Goal: Task Accomplishment & Management: Complete application form

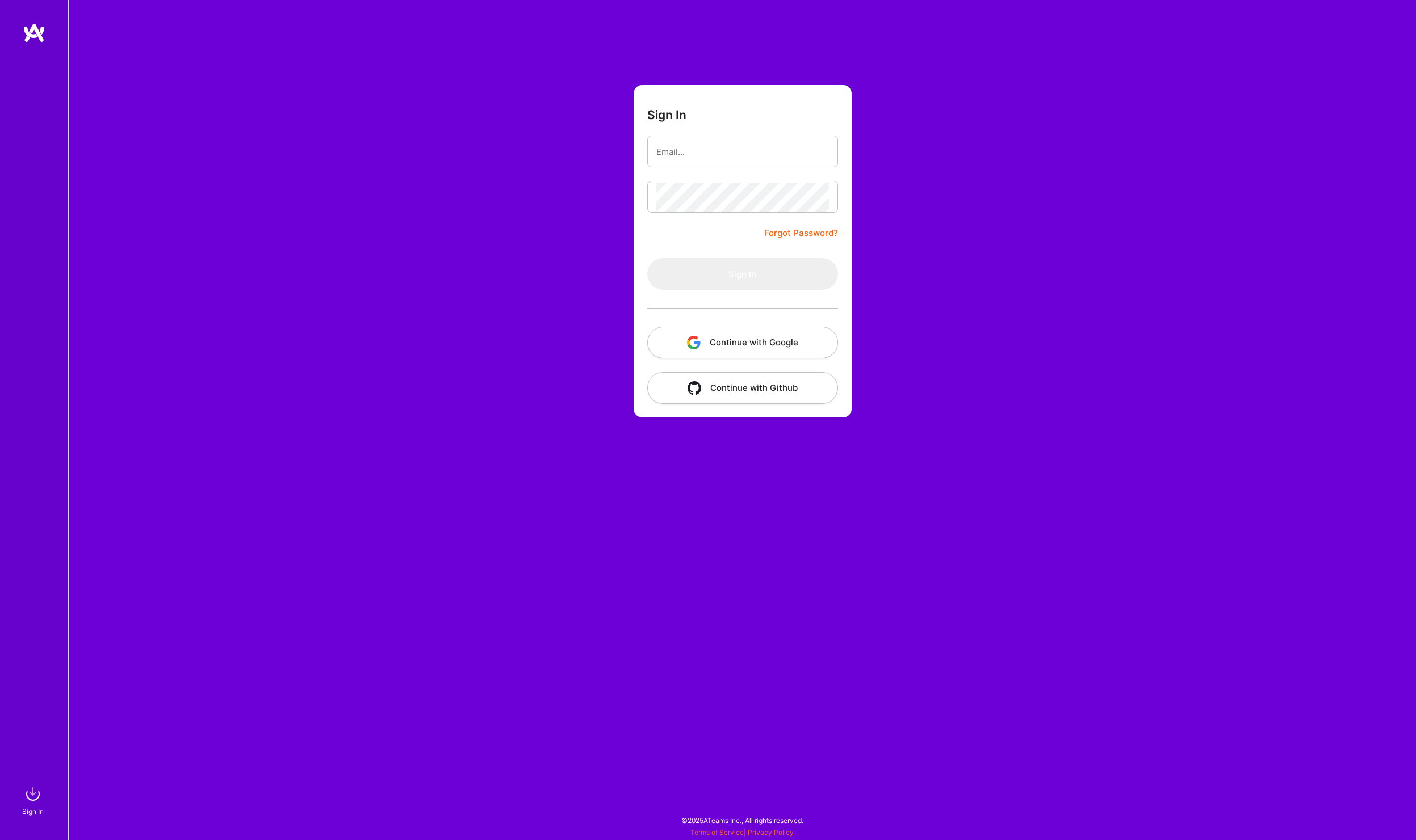
click at [756, 342] on button "Continue with Google" at bounding box center [742, 342] width 191 height 32
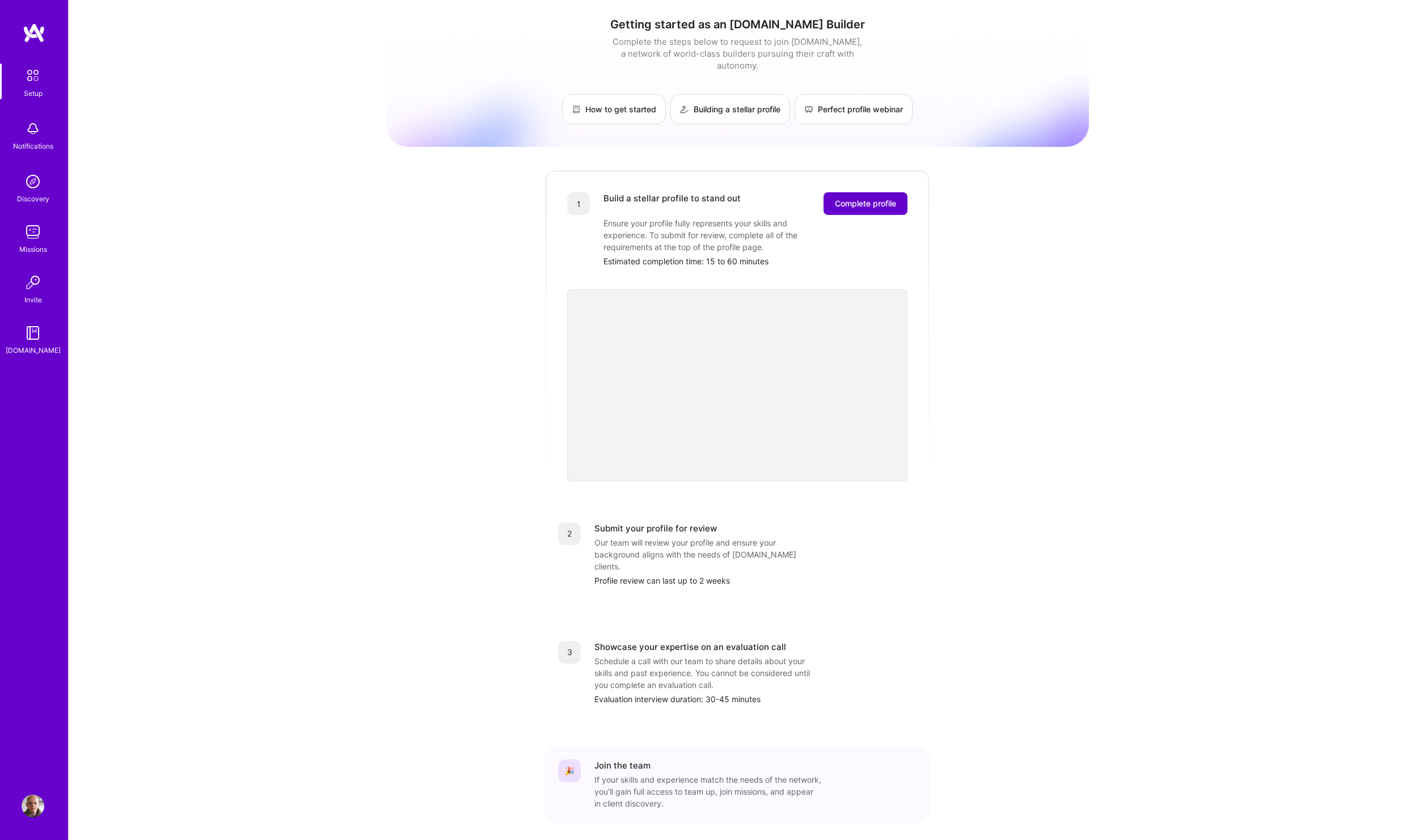
click at [860, 198] on span "Complete profile" at bounding box center [865, 203] width 61 height 11
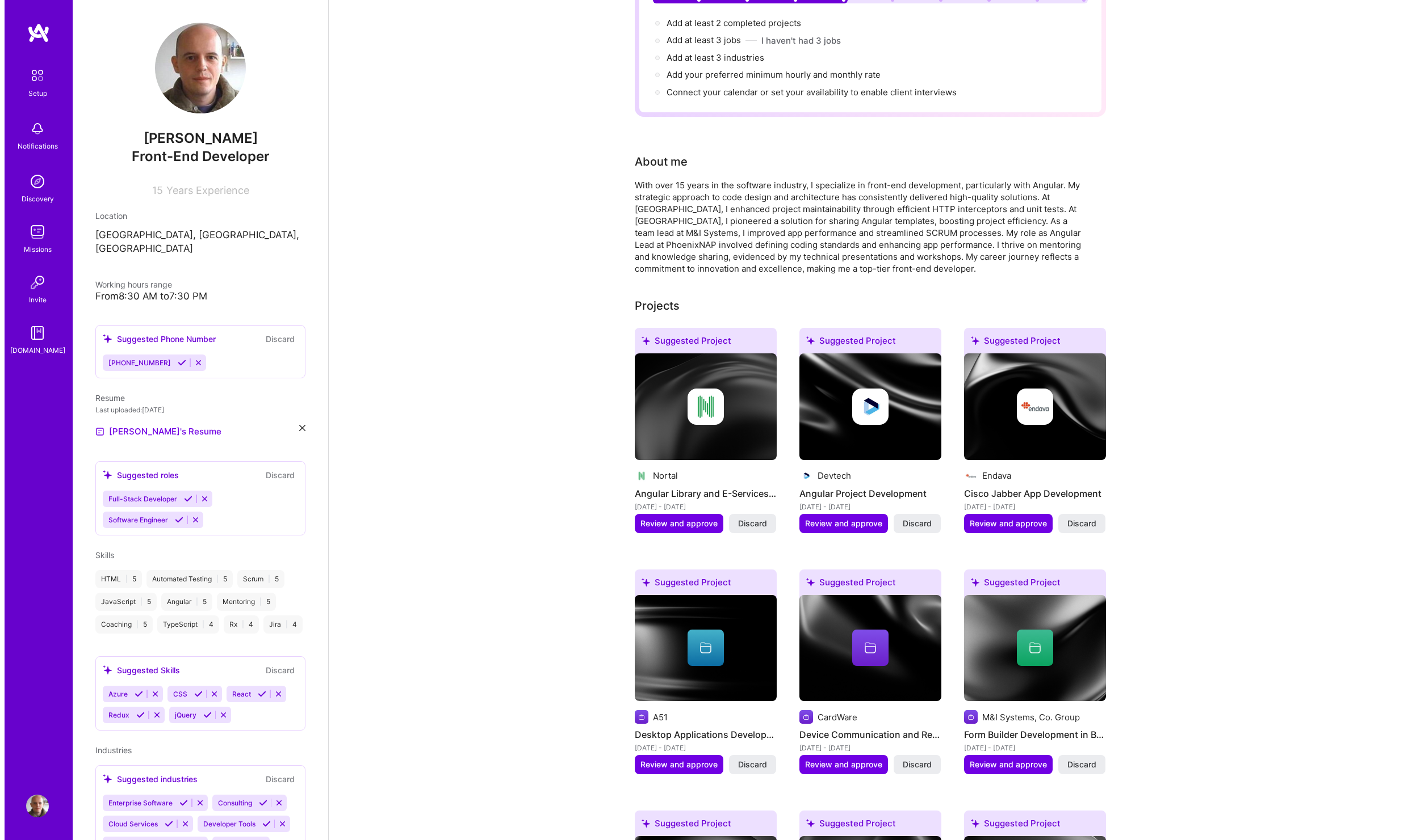
scroll to position [118, 0]
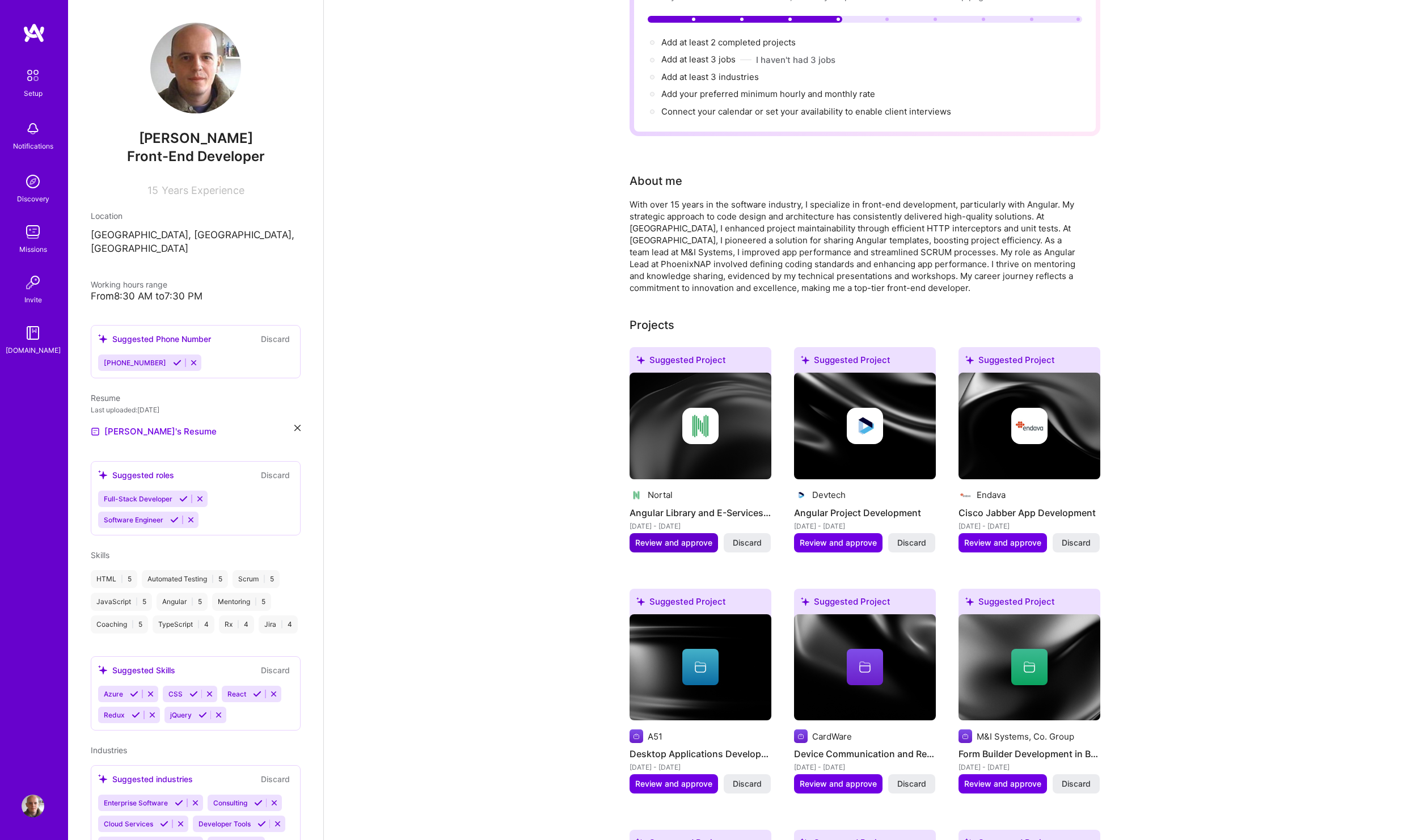
click at [671, 537] on span "Review and approve" at bounding box center [674, 543] width 77 height 11
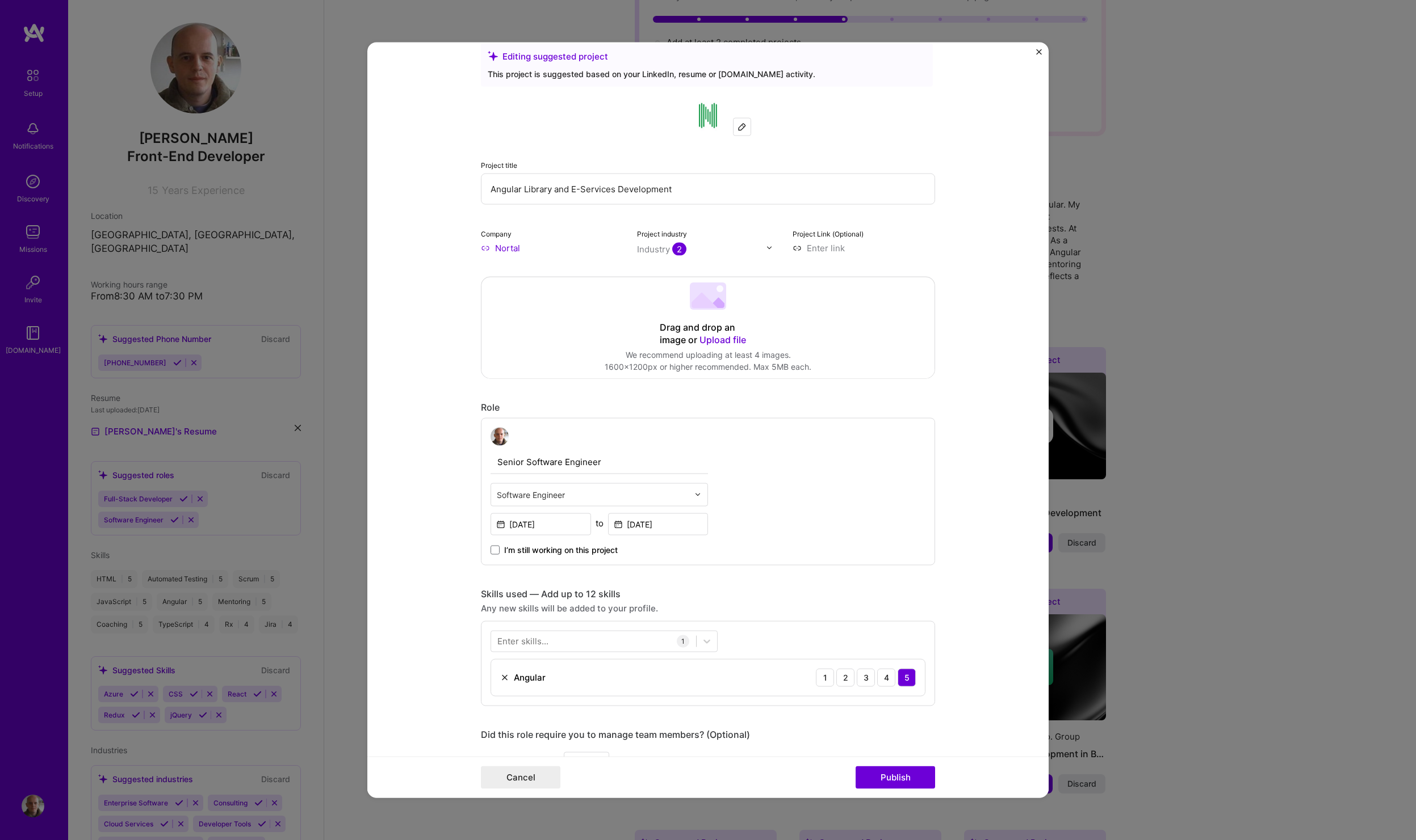
scroll to position [0, 0]
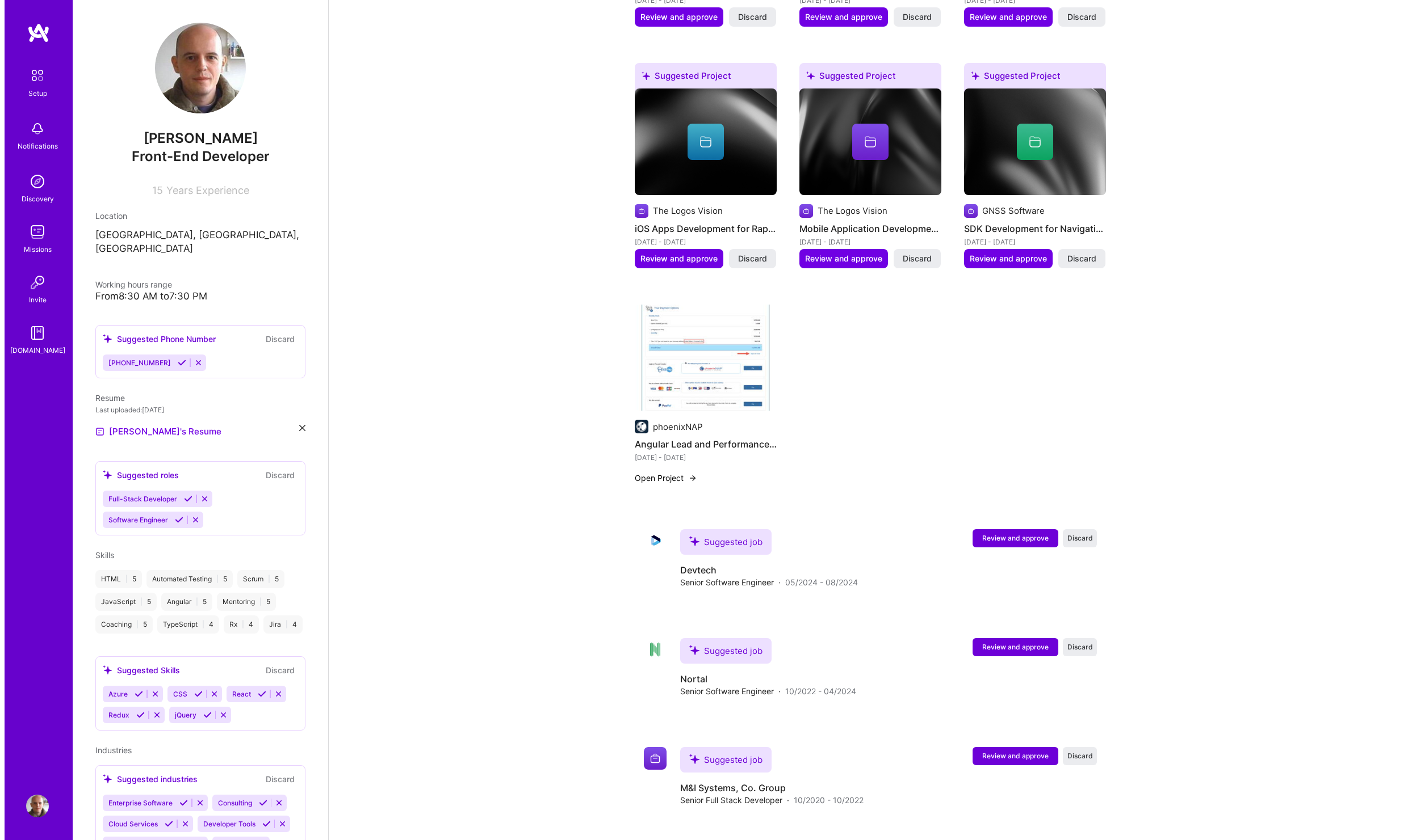
scroll to position [893, 0]
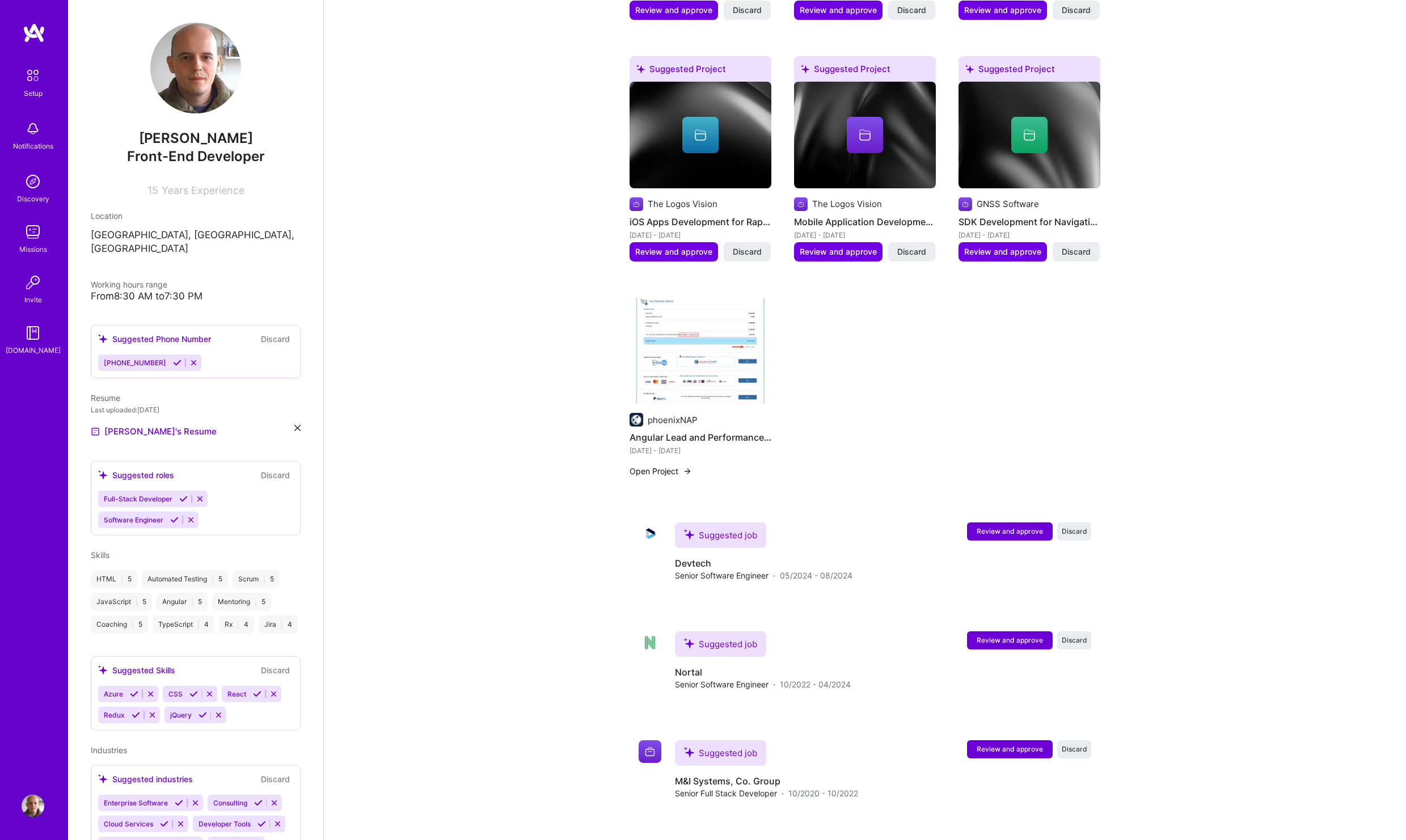
click at [676, 359] on img at bounding box center [701, 351] width 142 height 107
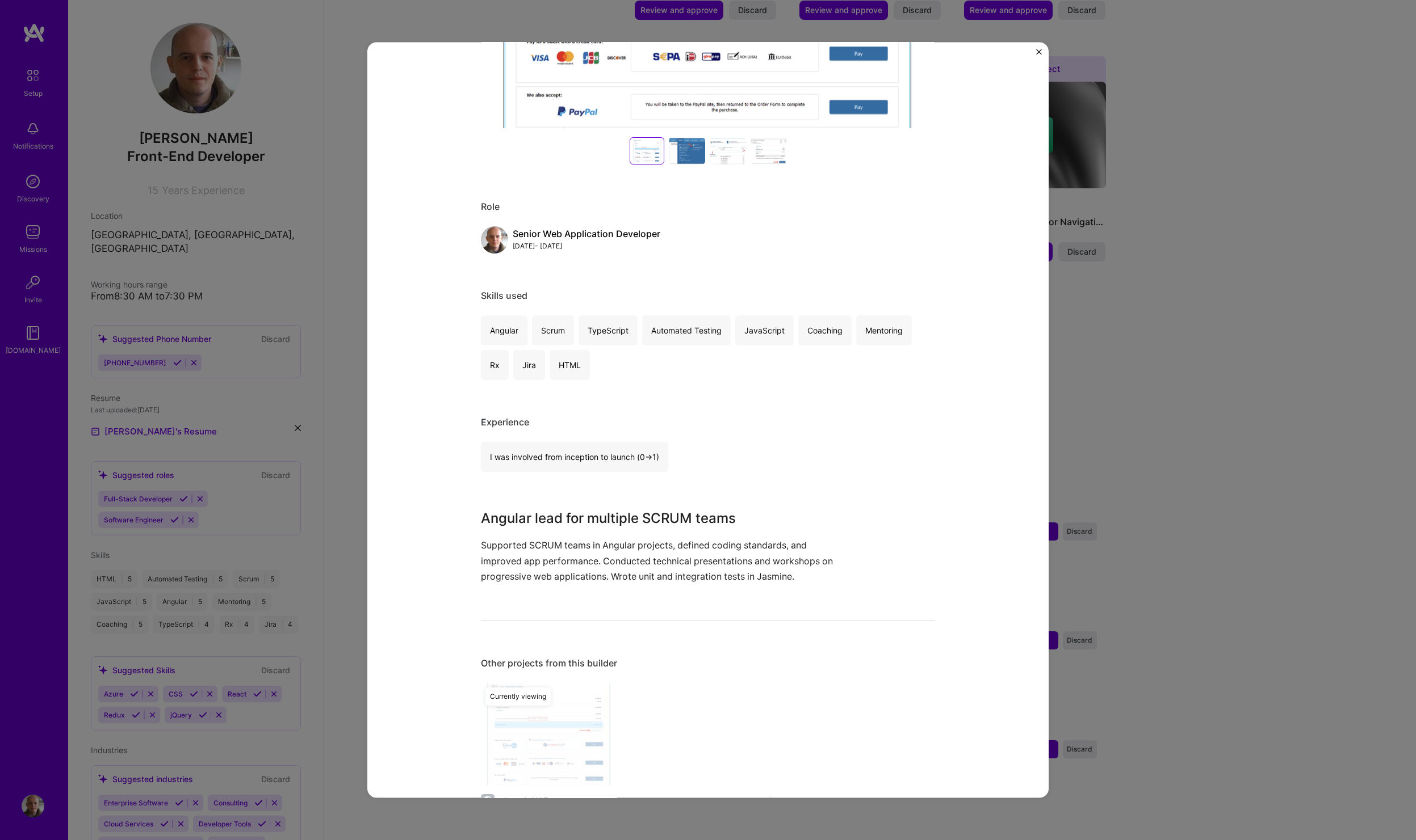
scroll to position [478, 0]
